Goal: Task Accomplishment & Management: Manage account settings

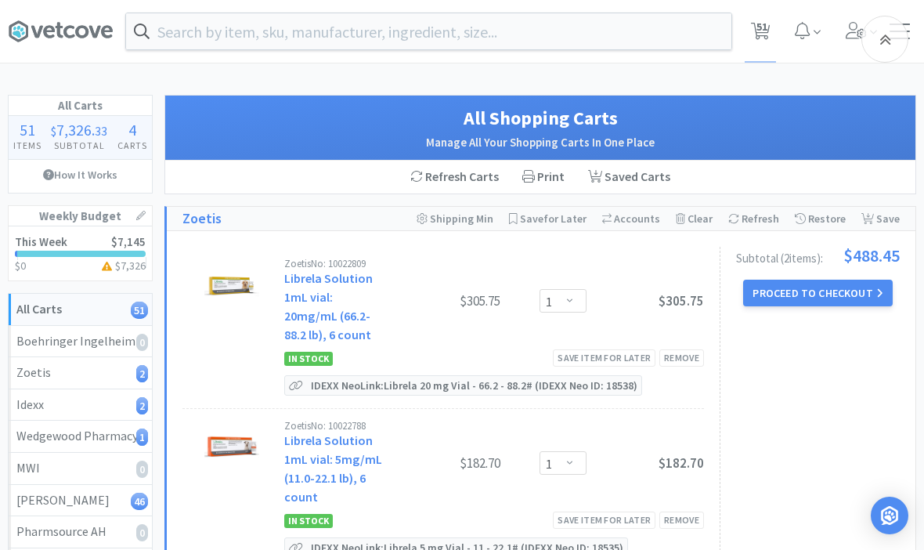
select select "1"
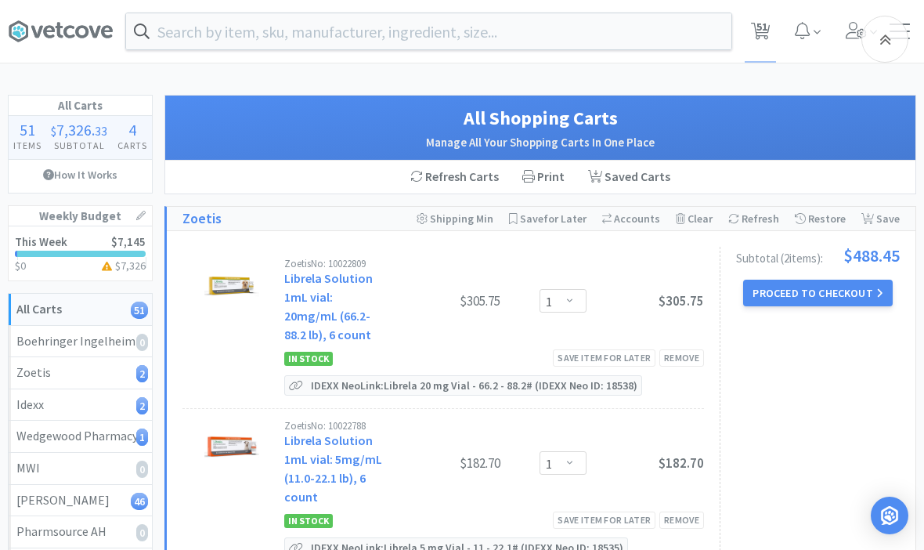
select select "10"
select select "2"
select select "1"
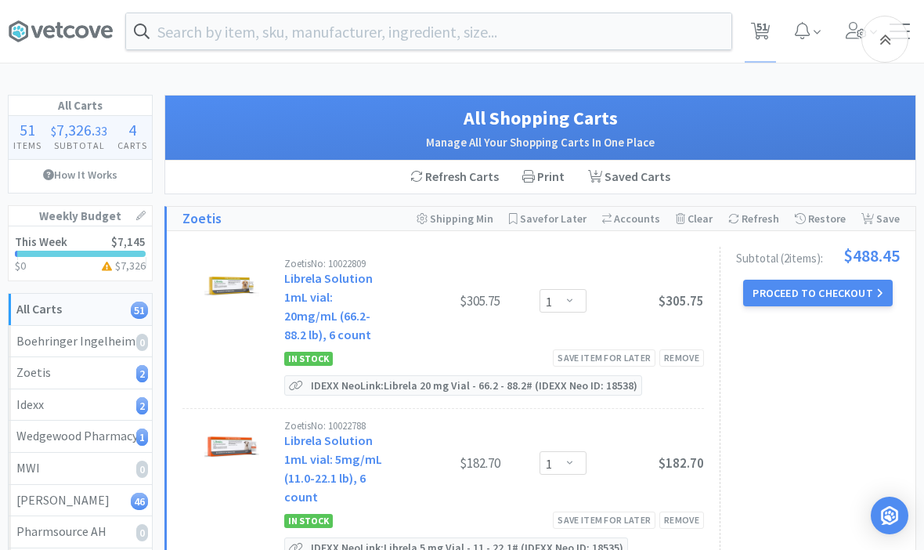
select select "1"
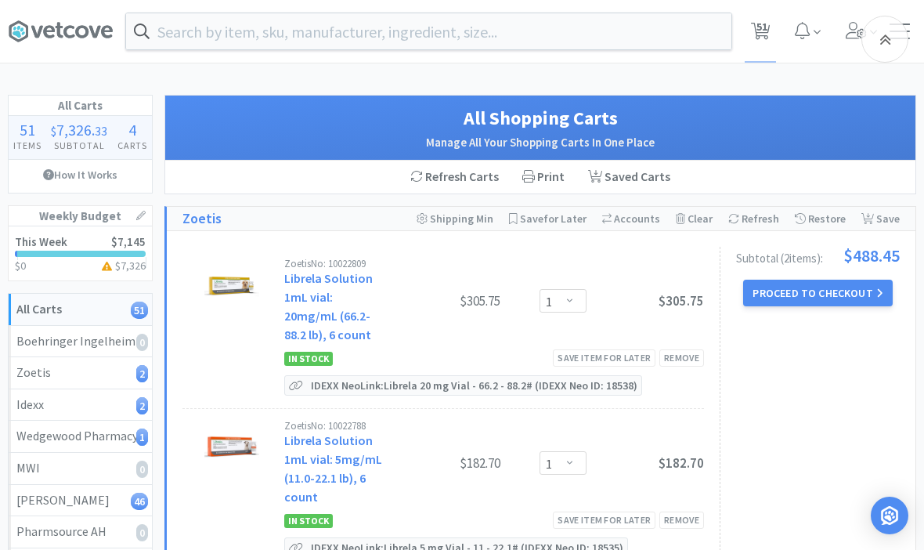
select select "1"
select select "3"
select select "1"
select select "2"
select select "1"
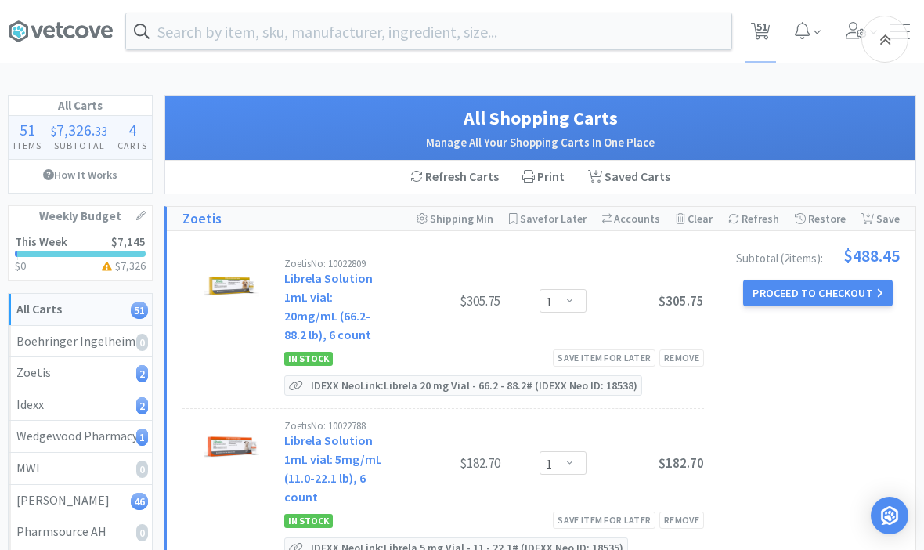
select select "1"
select select "2"
select select "1"
select select "2"
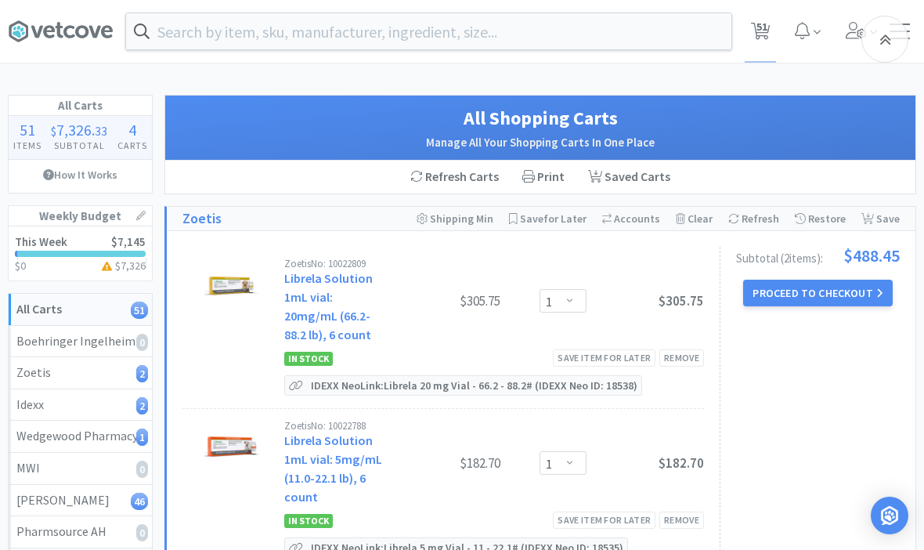
select select "1"
select select "3"
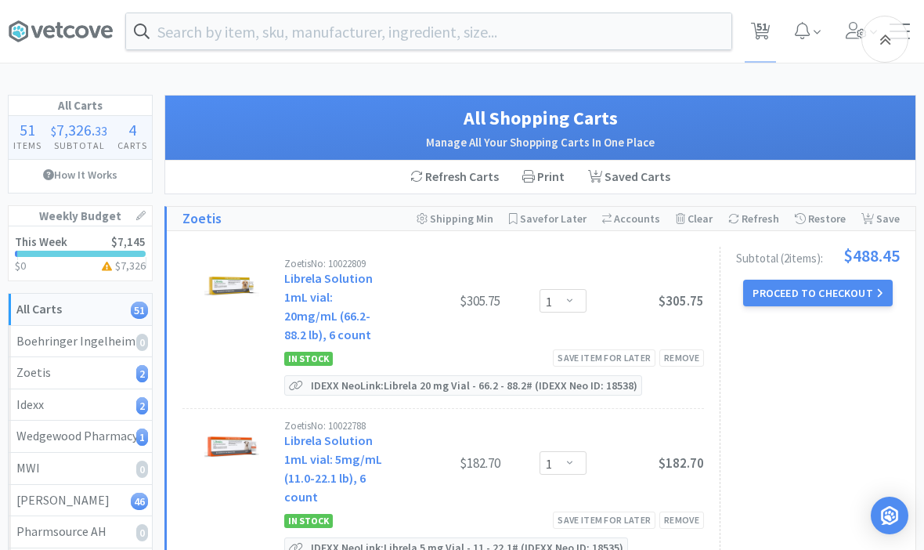
select select "3"
select select "4"
select select "3"
select select "1"
select select "3"
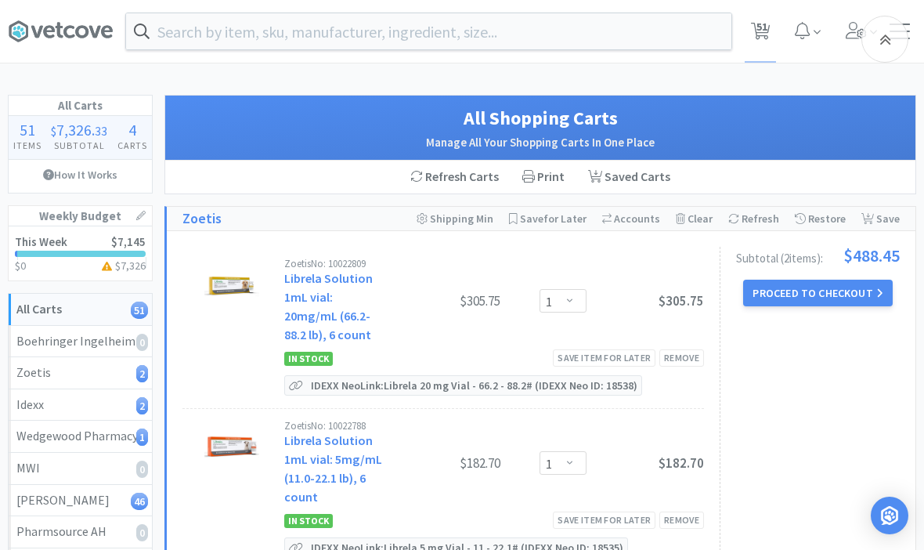
select select "3"
select select "1"
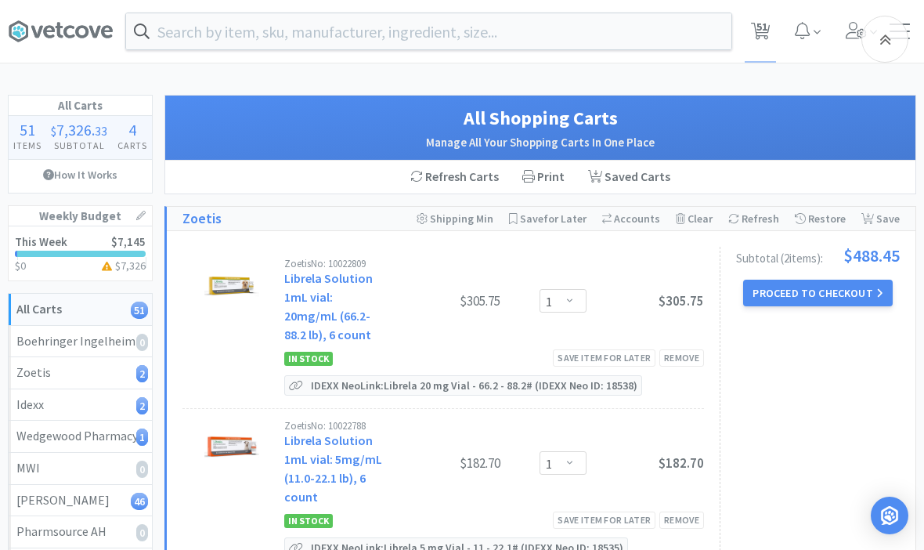
select select "1"
select select "3"
select select "1"
select select "50"
select select "2"
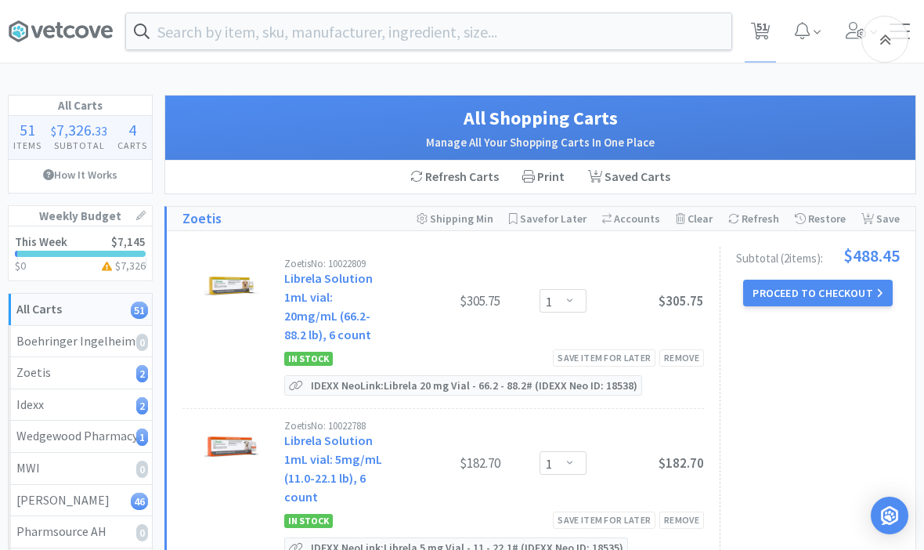
select select "2"
select select "1"
select select "4"
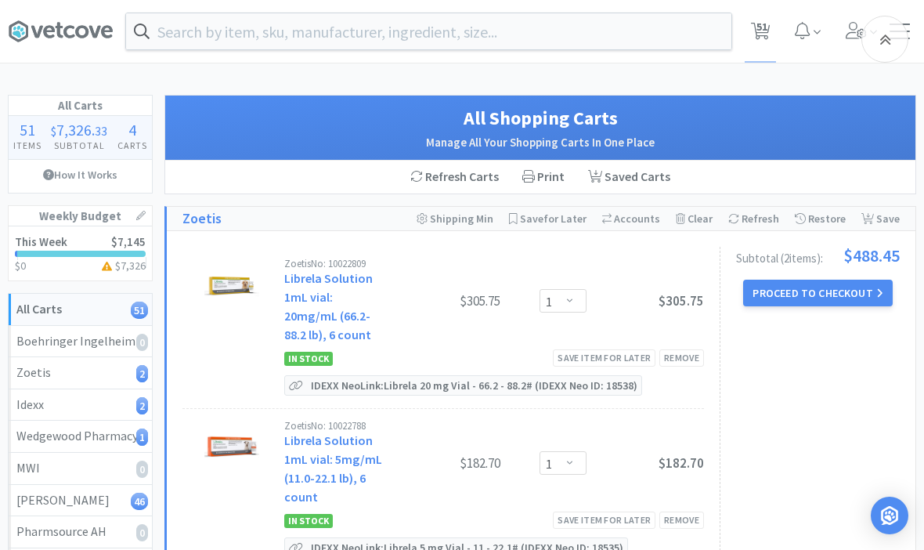
select select "2"
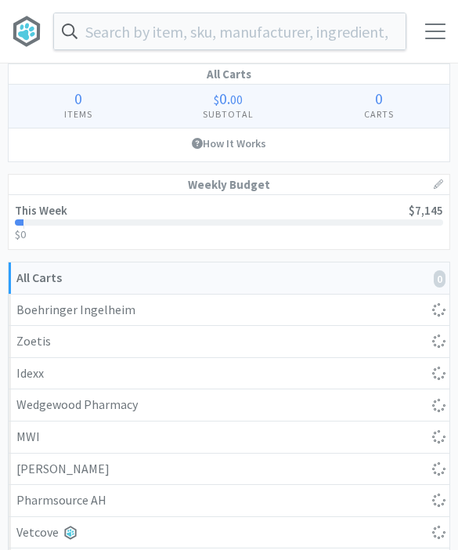
select select "1"
select select "10"
select select "2"
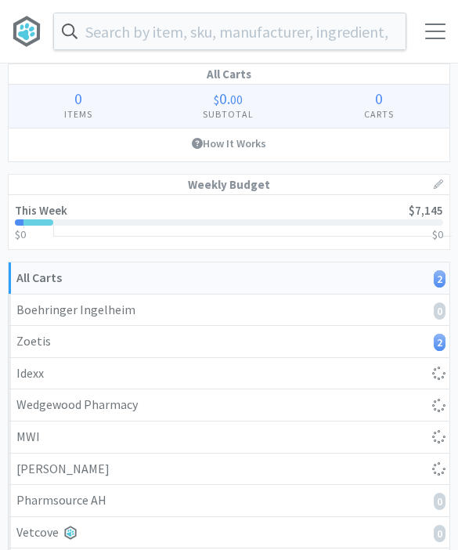
select select "2"
select select "1"
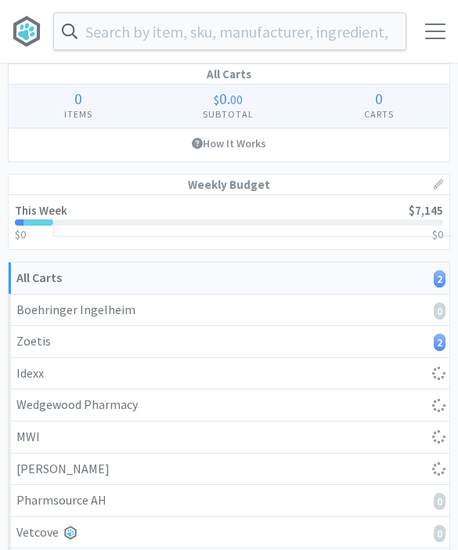
select select "1"
select select "3"
select select "1"
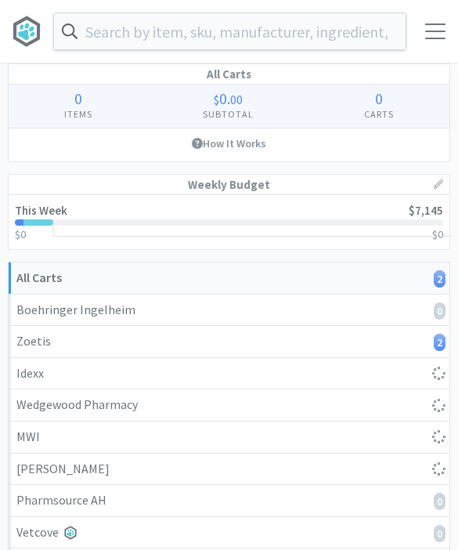
select select "2"
select select "1"
select select "2"
select select "1"
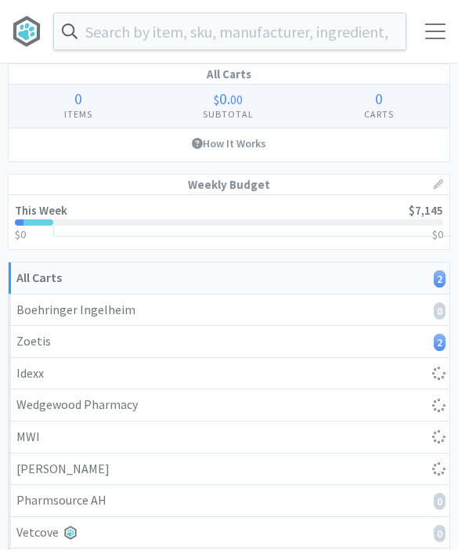
select select "1"
select select "2"
select select "1"
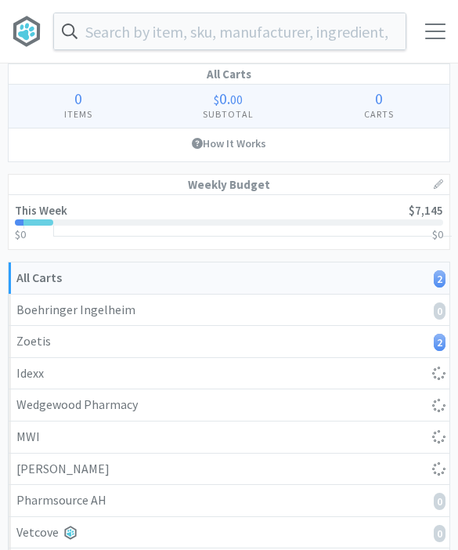
select select "1"
select select "3"
select select "4"
select select "3"
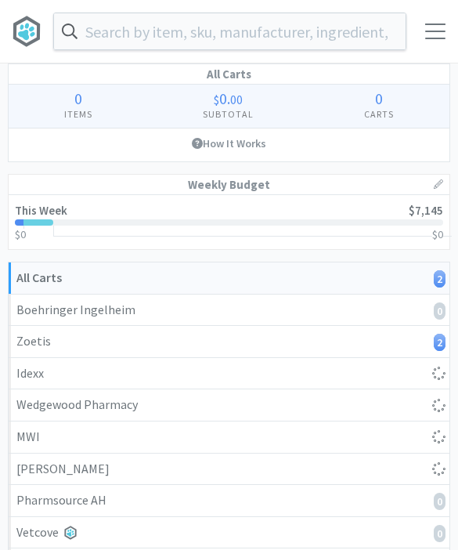
select select "1"
select select "3"
select select "1"
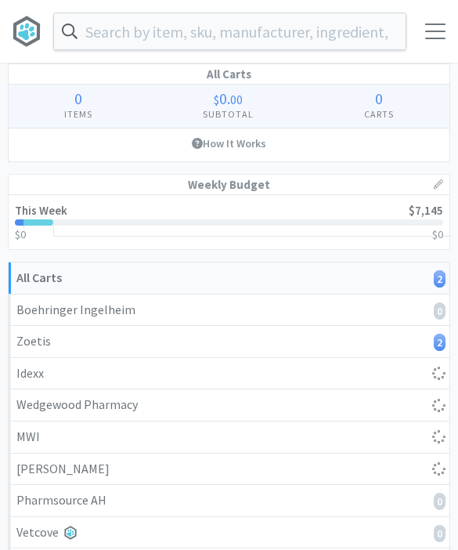
select select "1"
select select "3"
select select "1"
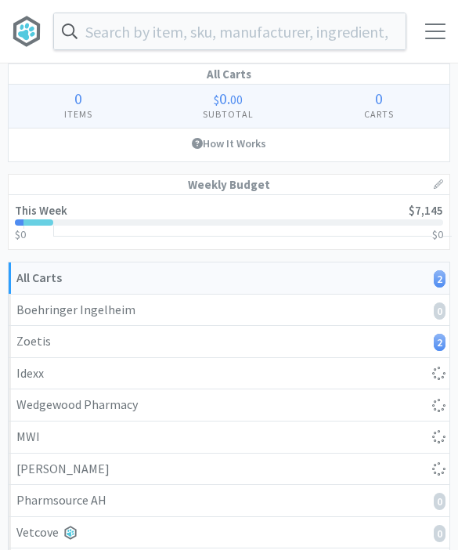
select select "50"
select select "2"
select select "1"
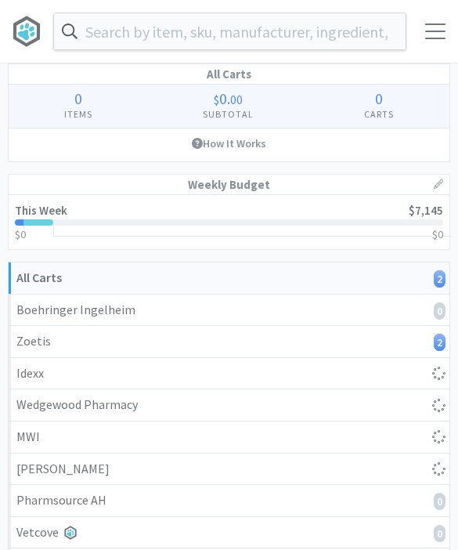
select select "1"
select select "4"
select select "2"
select select "1"
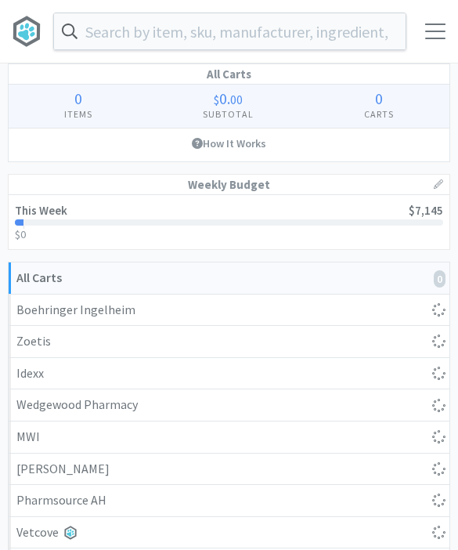
select select "1"
select select "10"
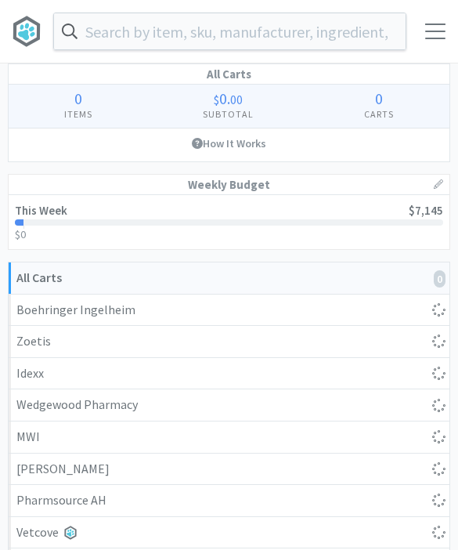
select select "2"
select select "1"
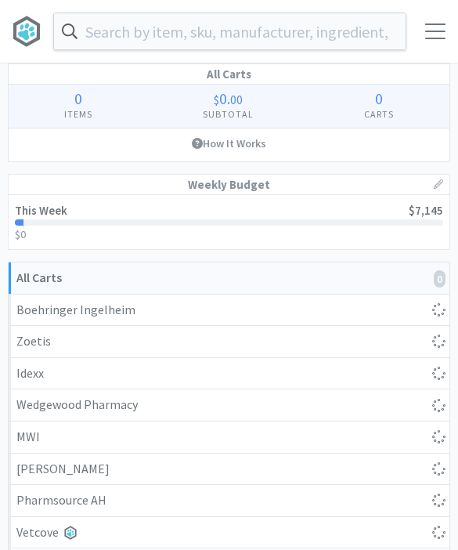
select select "1"
select select "3"
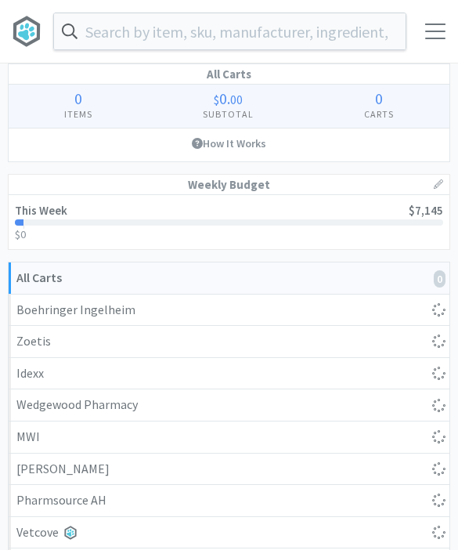
select select "1"
select select "2"
select select "1"
select select "2"
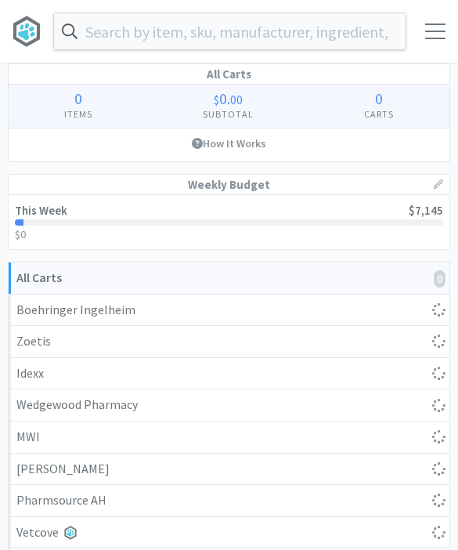
select select "1"
select select "2"
select select "1"
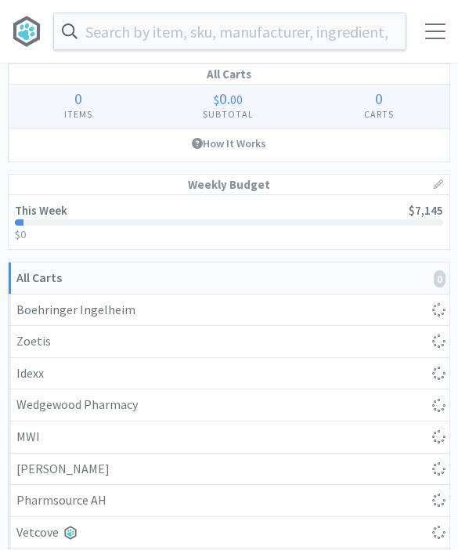
select select "1"
select select "3"
select select "4"
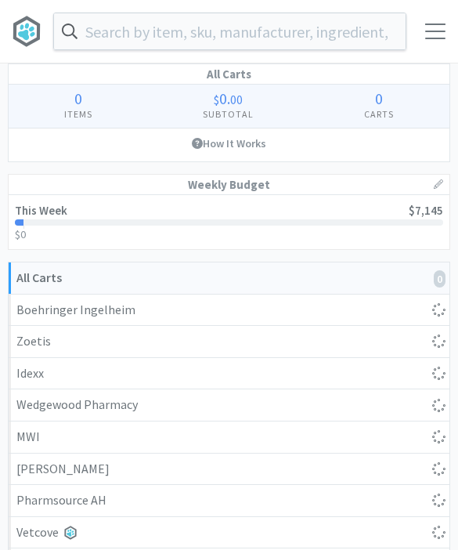
select select "3"
select select "1"
select select "3"
select select "1"
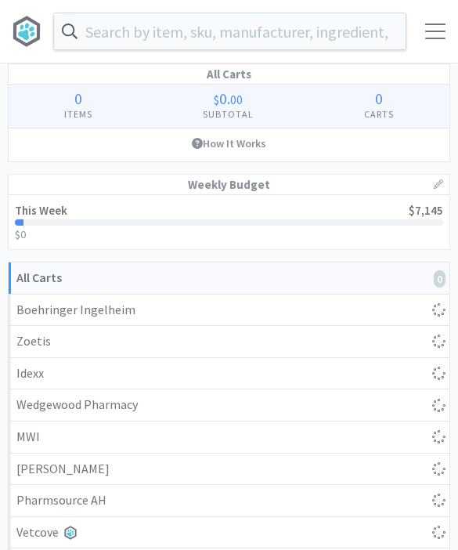
select select "1"
select select "3"
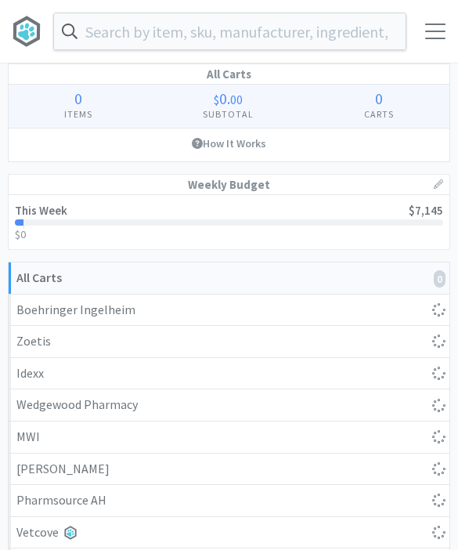
select select "1"
select select "50"
select select "2"
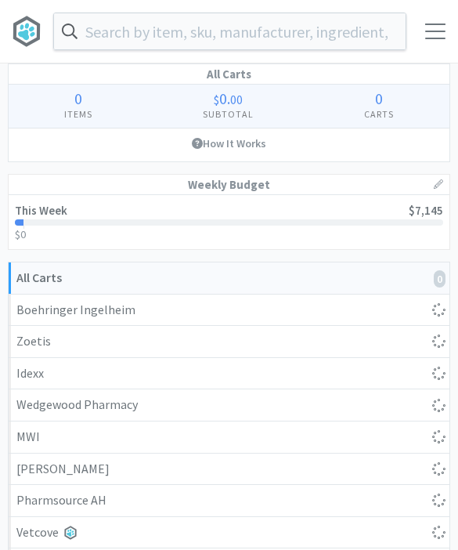
select select "1"
select select "4"
select select "2"
